Goal: Task Accomplishment & Management: Use online tool/utility

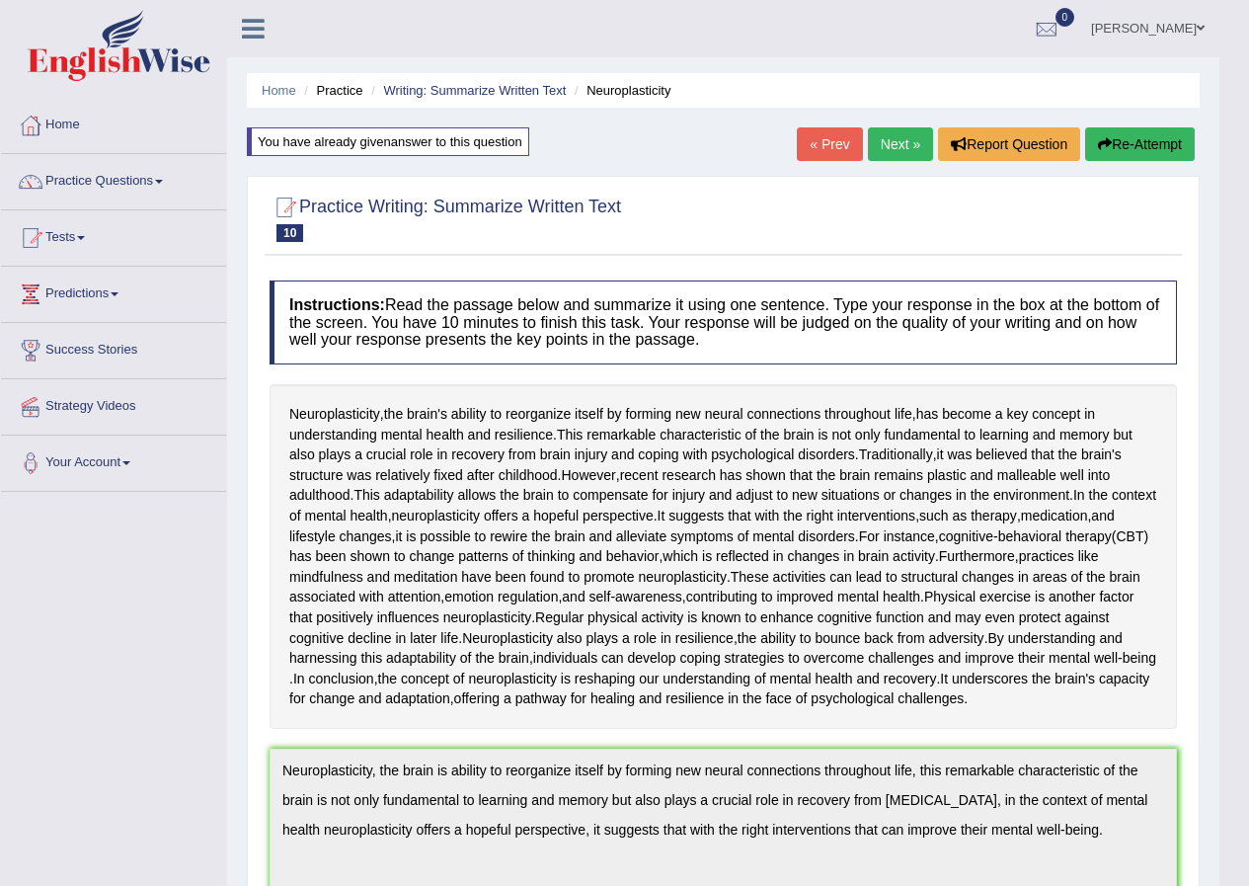
click at [892, 141] on link "Next »" at bounding box center [900, 144] width 65 height 34
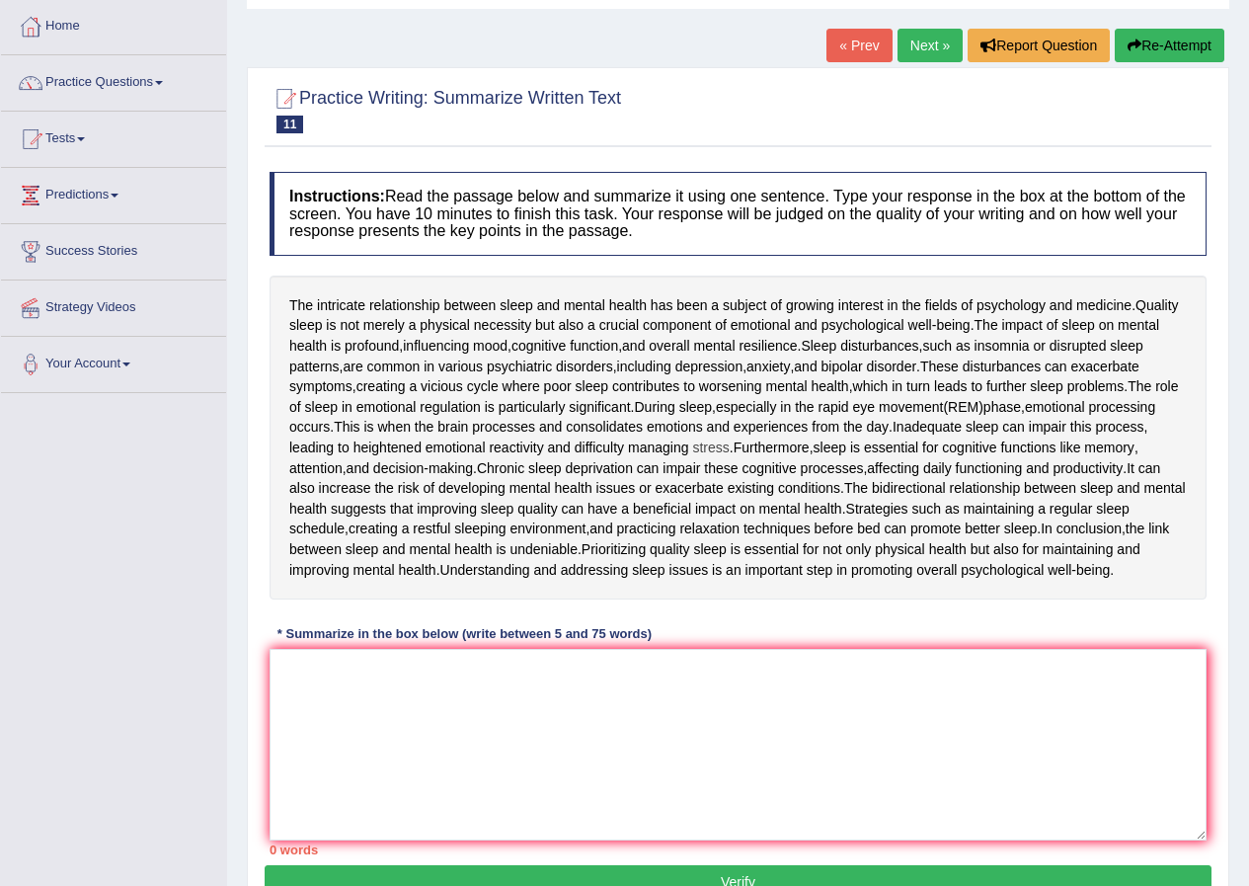
scroll to position [198, 0]
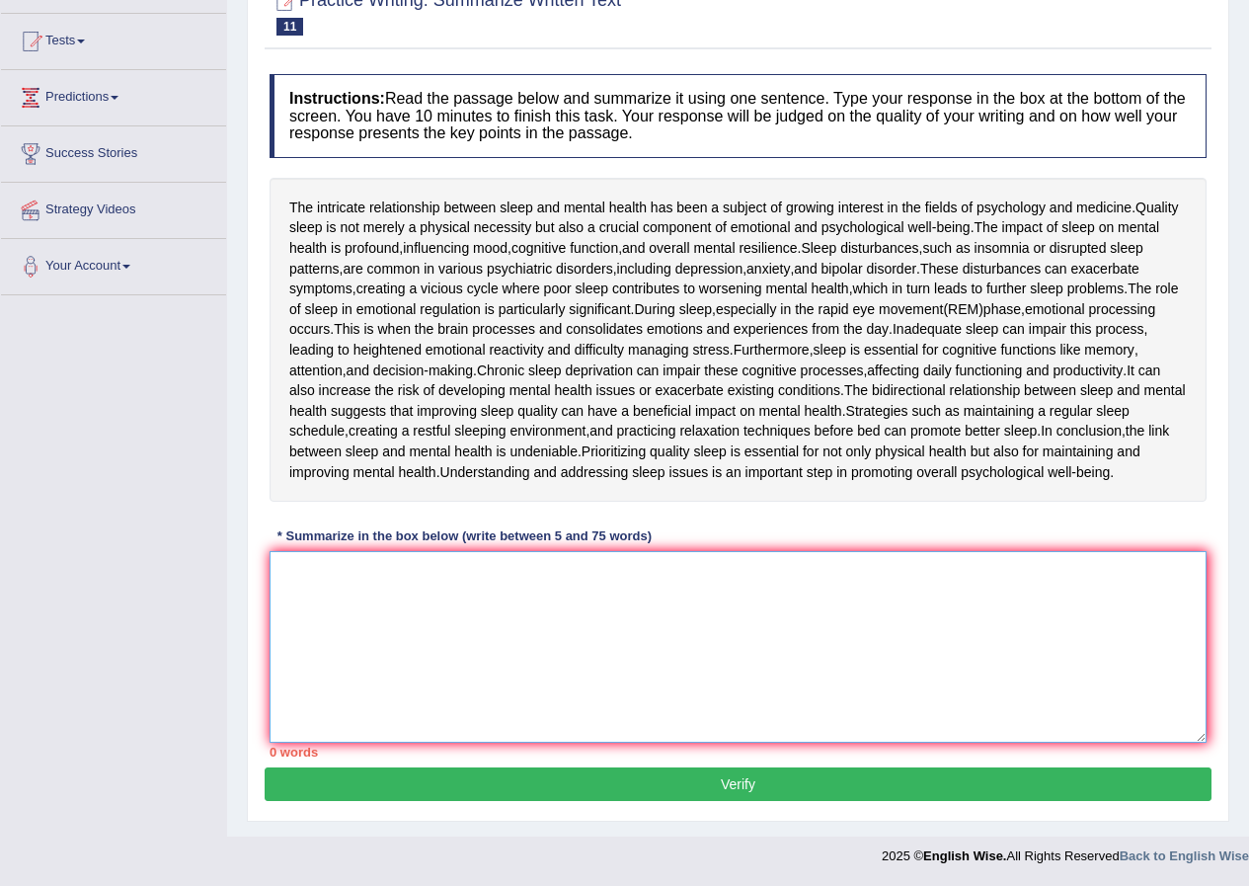
click at [462, 637] on textarea at bounding box center [738, 647] width 937 height 192
type textarea "t"
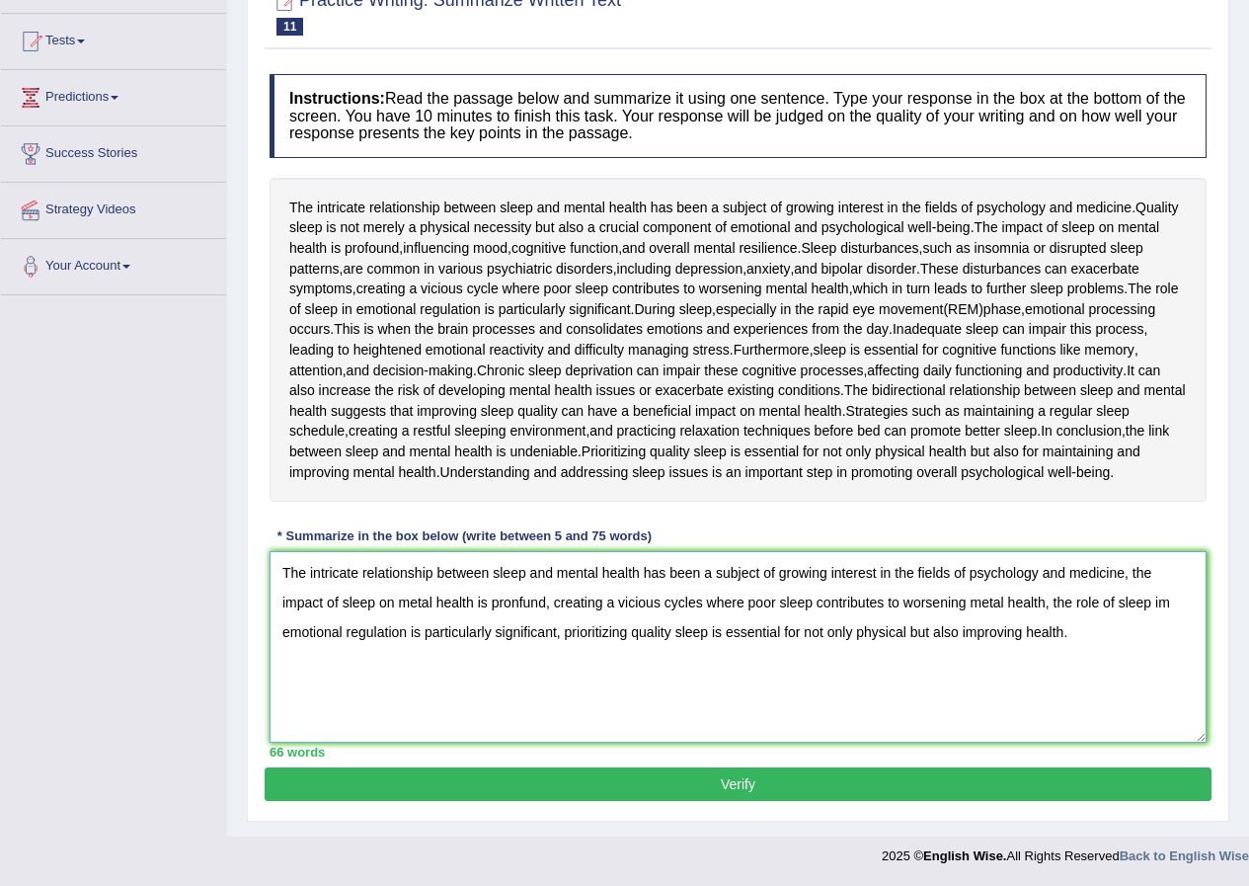
type textarea "The intricate relationship between sleep and mental health has been a subject o…"
click at [735, 795] on button "Verify" at bounding box center [738, 784] width 947 height 34
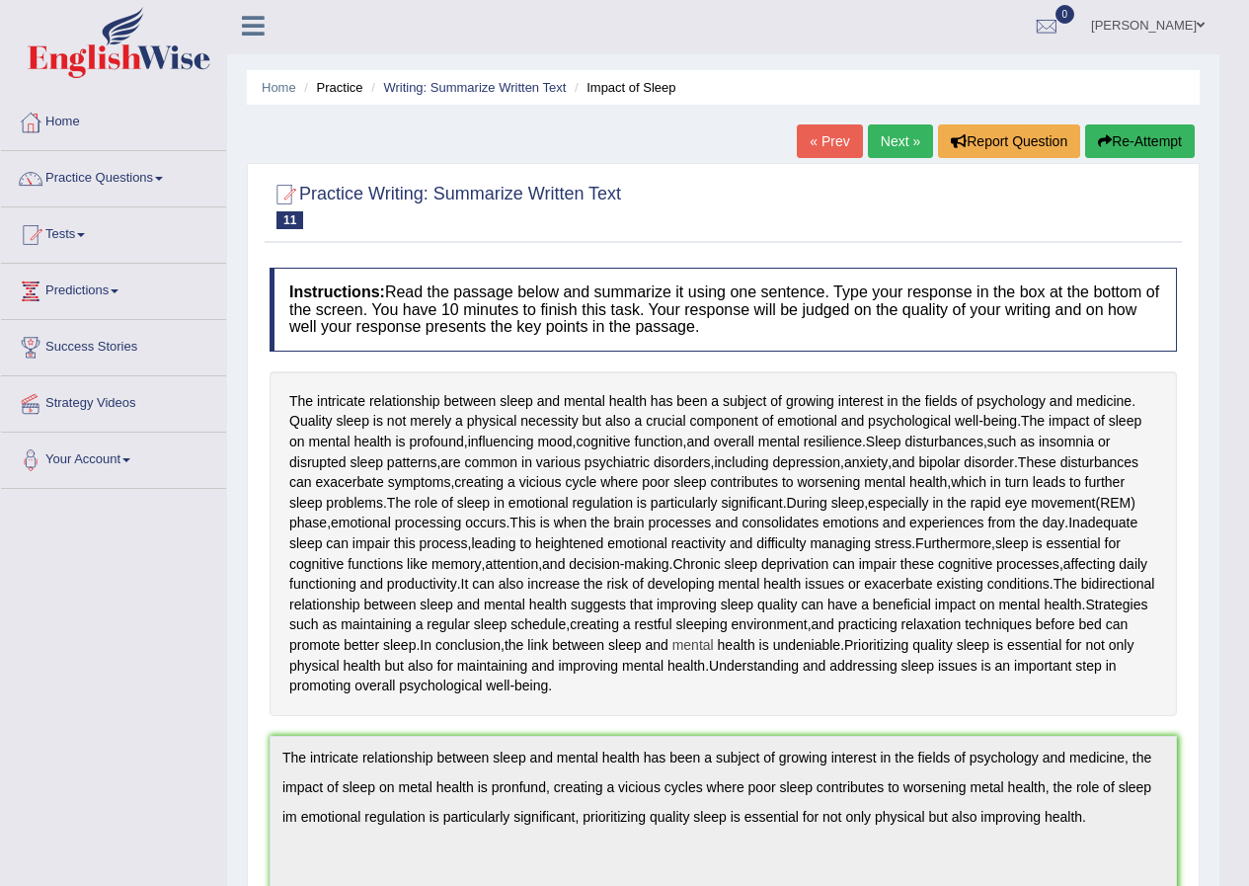
scroll to position [0, 0]
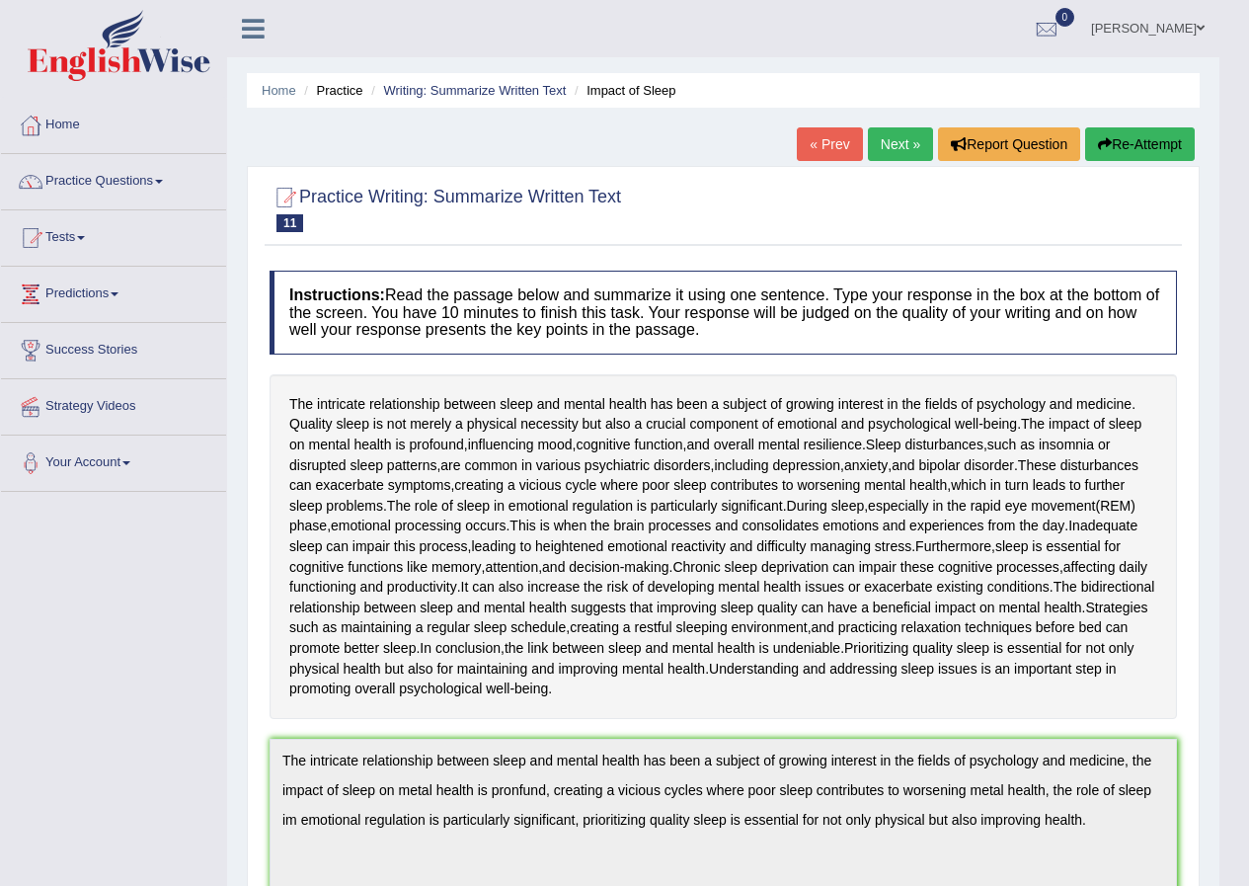
click at [888, 144] on link "Next »" at bounding box center [900, 144] width 65 height 34
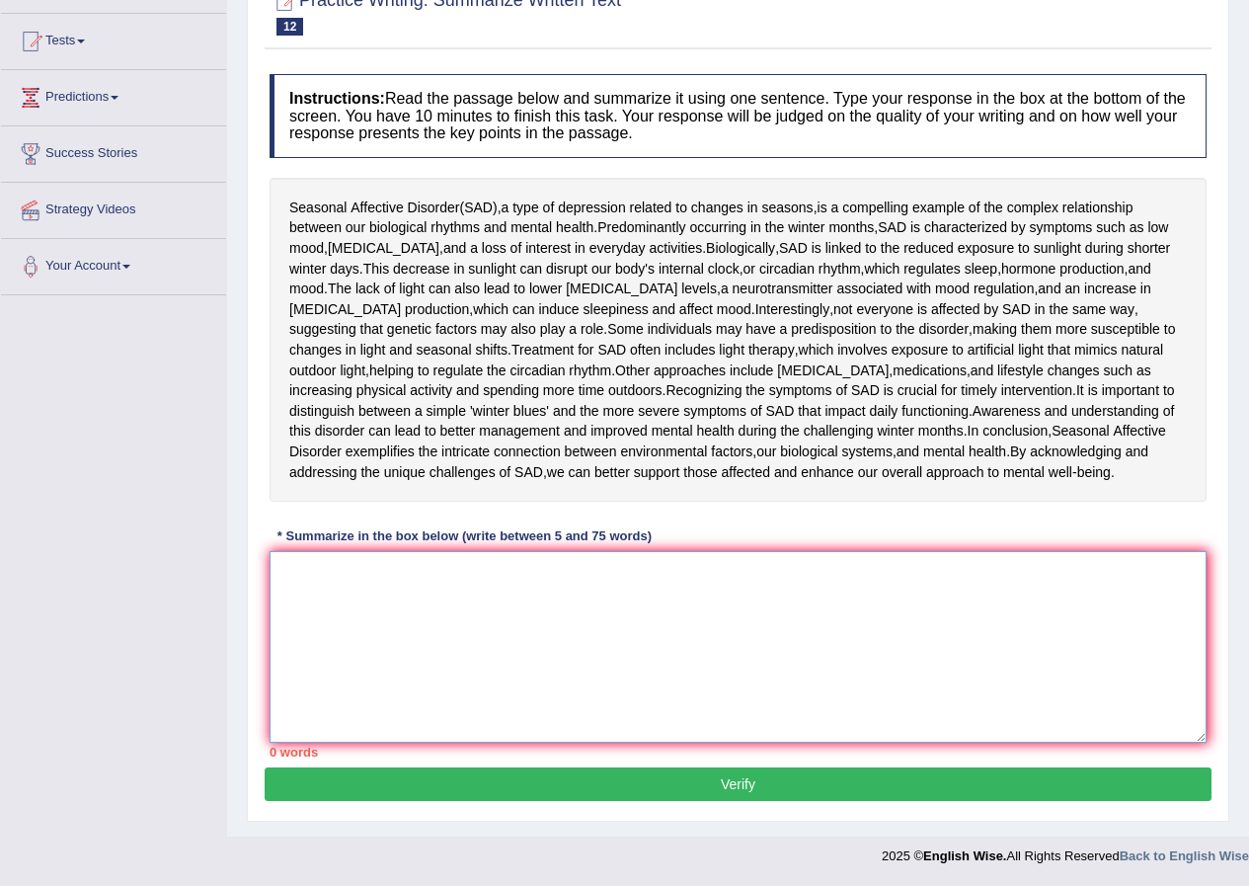
click at [415, 587] on textarea at bounding box center [738, 647] width 937 height 192
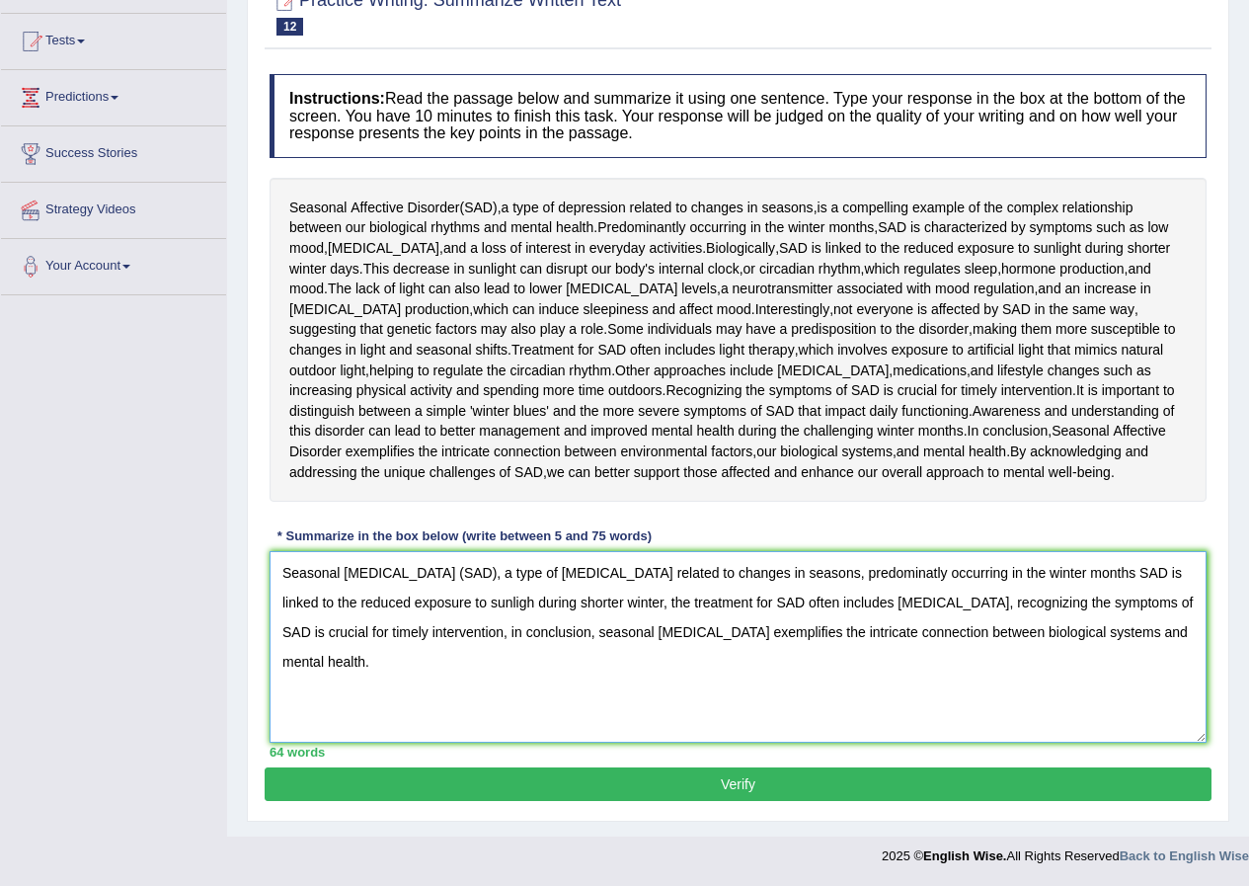
type textarea "Seasonal [MEDICAL_DATA] (SAD), a type of [MEDICAL_DATA] related to changes in s…"
click at [757, 778] on button "Verify" at bounding box center [738, 784] width 947 height 34
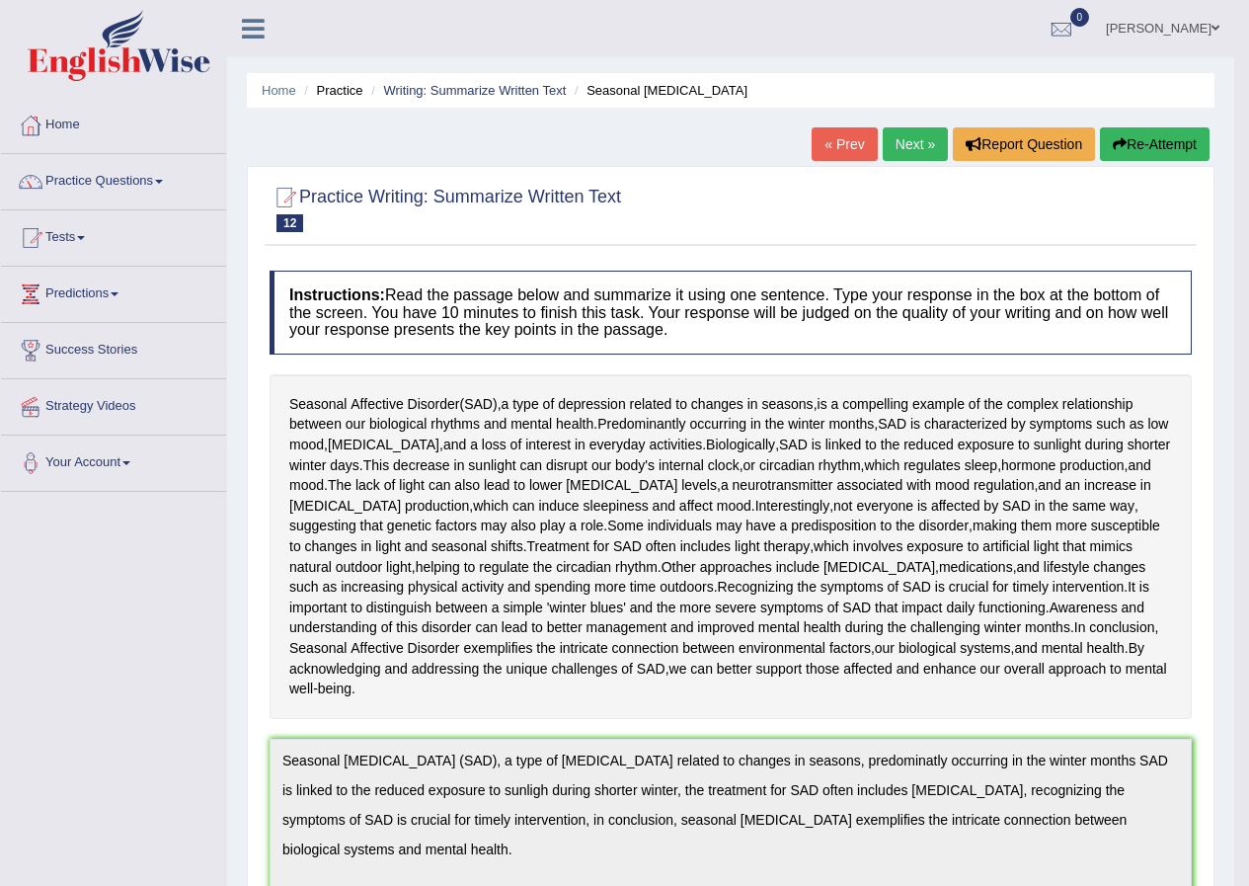
click at [900, 143] on link "Next »" at bounding box center [915, 144] width 65 height 34
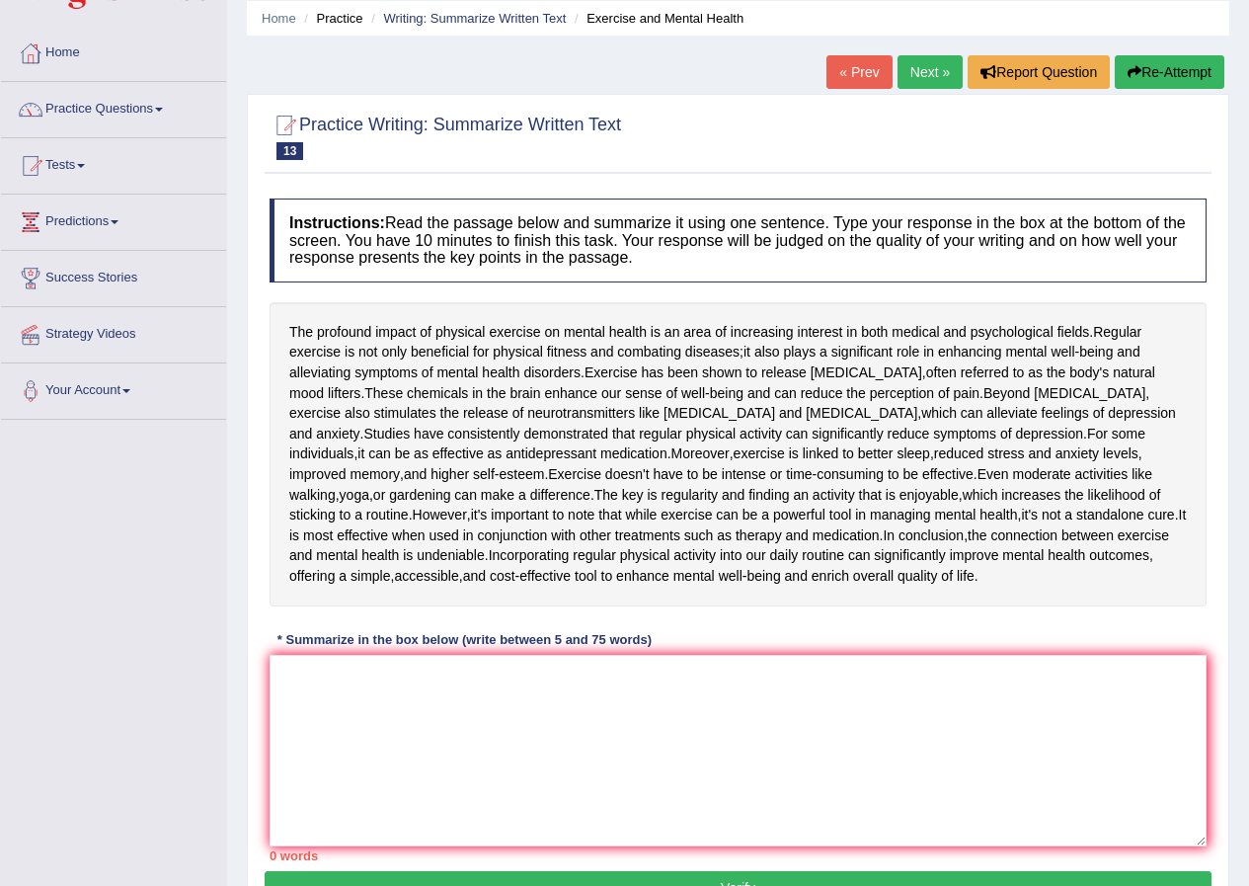
scroll to position [60, 0]
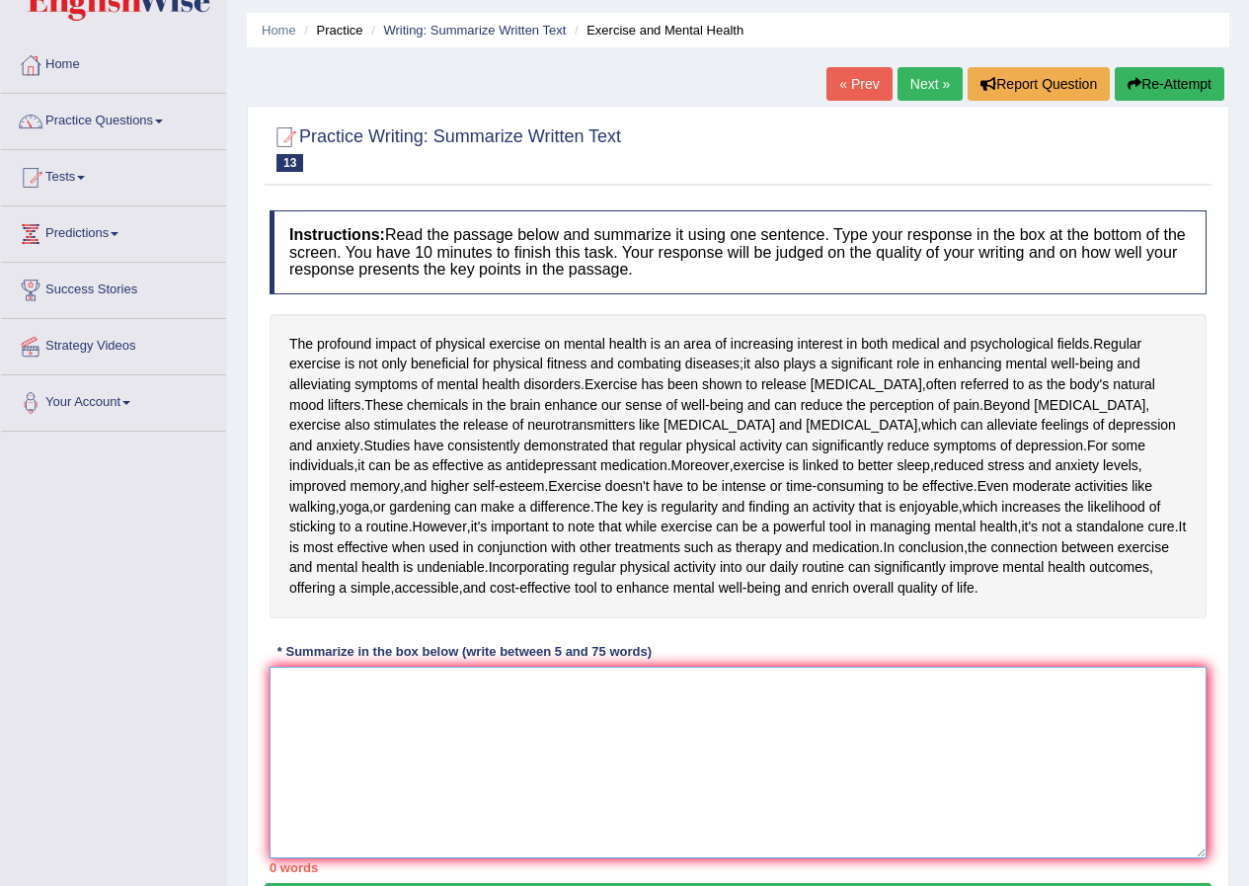
click at [307, 776] on textarea at bounding box center [738, 763] width 937 height 192
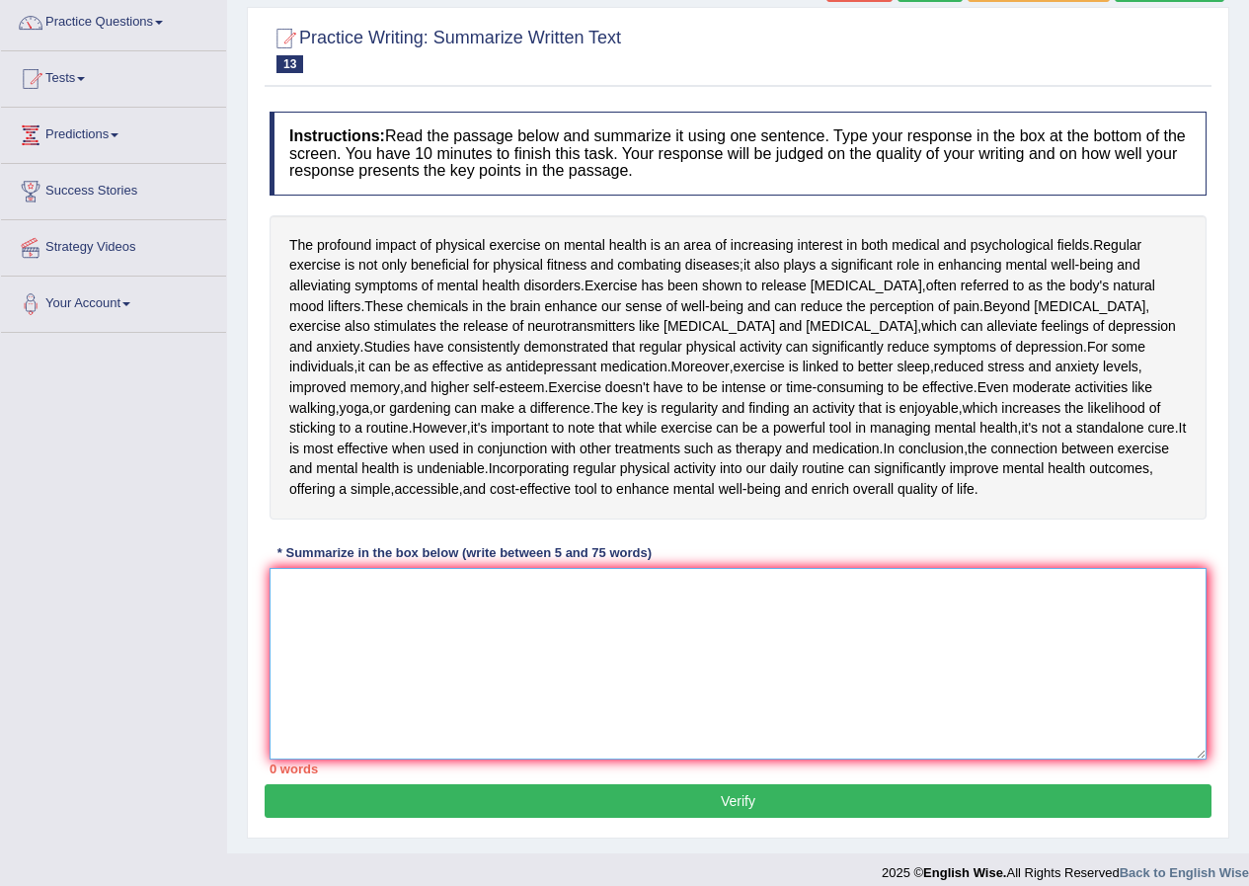
scroll to position [258, 0]
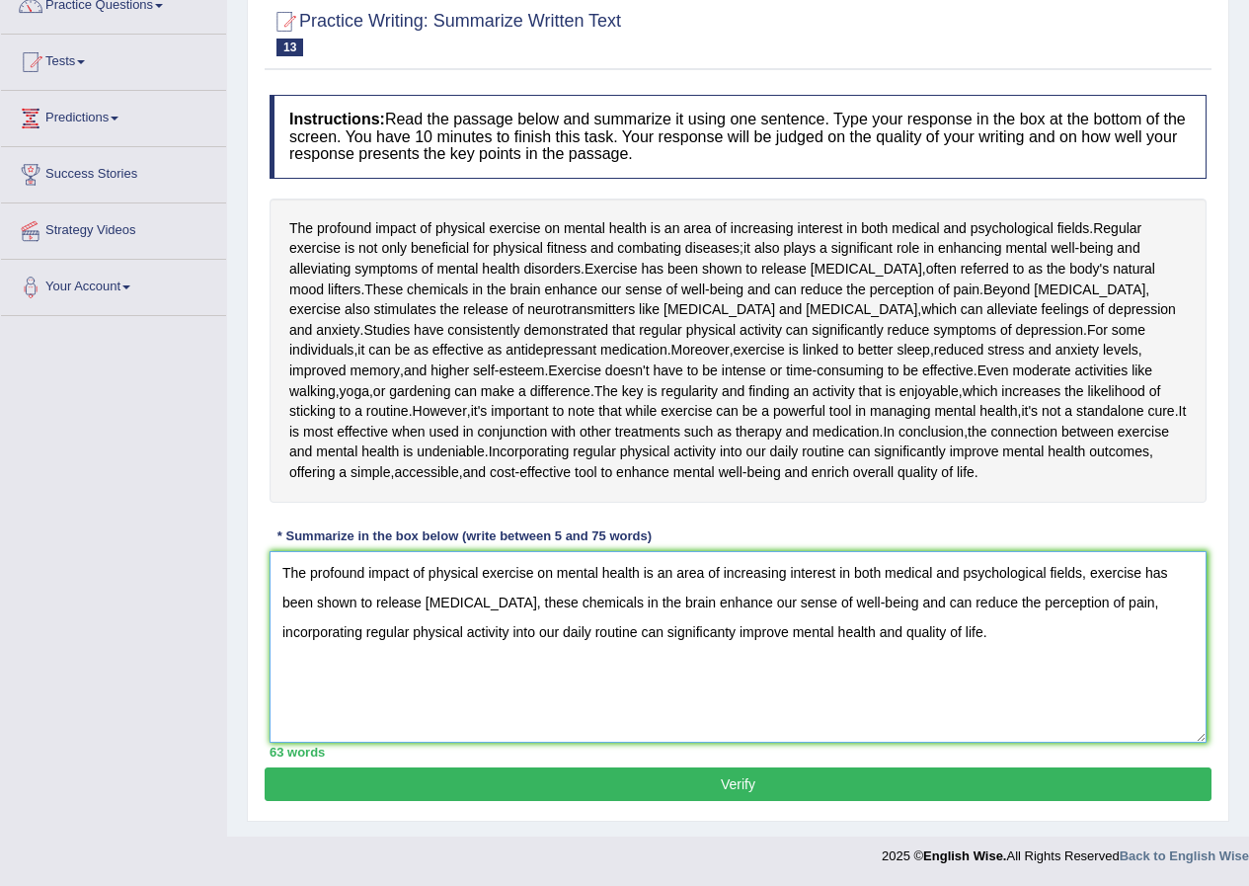
type textarea "The profound impact of physical exercise on mental health is an area of increas…"
click at [659, 780] on button "Verify" at bounding box center [738, 784] width 947 height 34
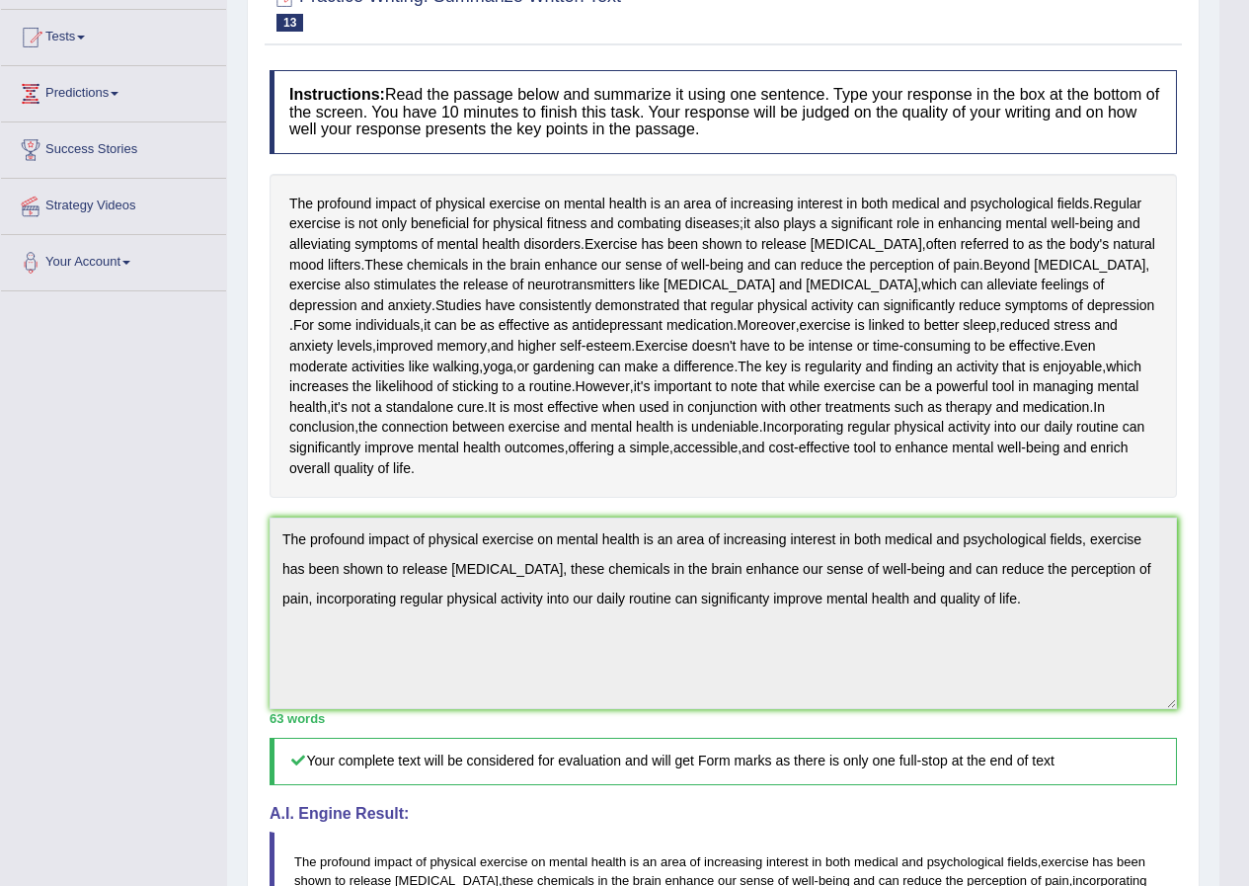
scroll to position [0, 0]
